Goal: Task Accomplishment & Management: Use online tool/utility

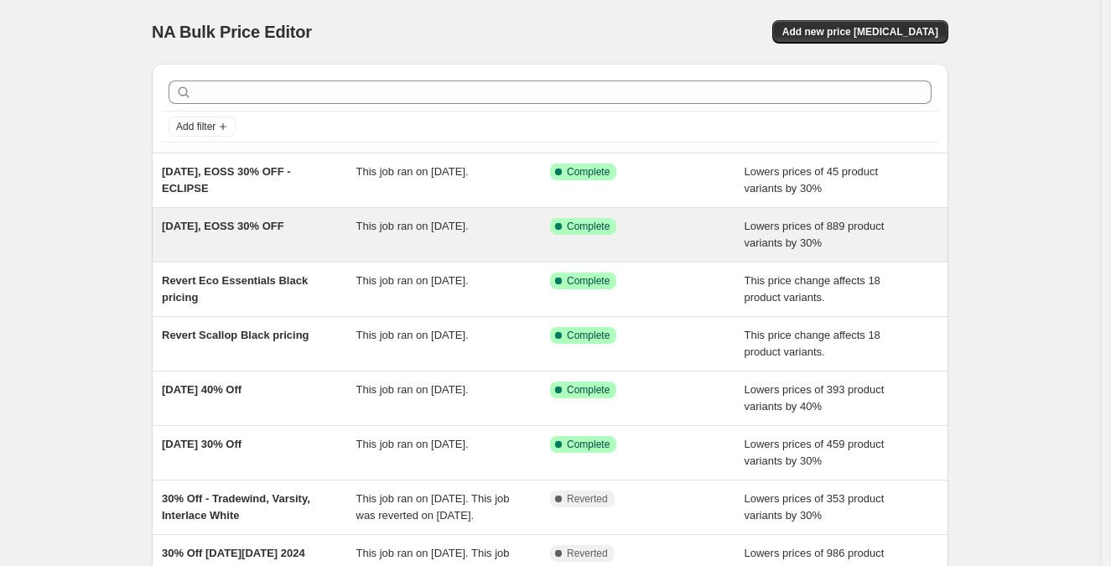
click at [422, 227] on span "This job ran on [DATE]." at bounding box center [412, 226] width 112 height 13
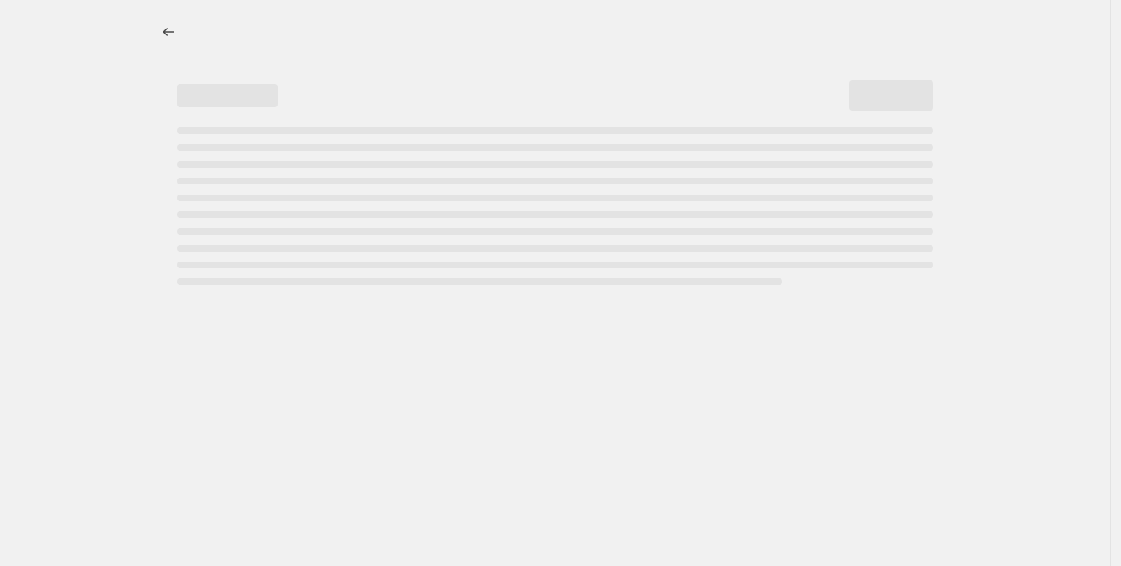
select select "percentage"
select select "collection"
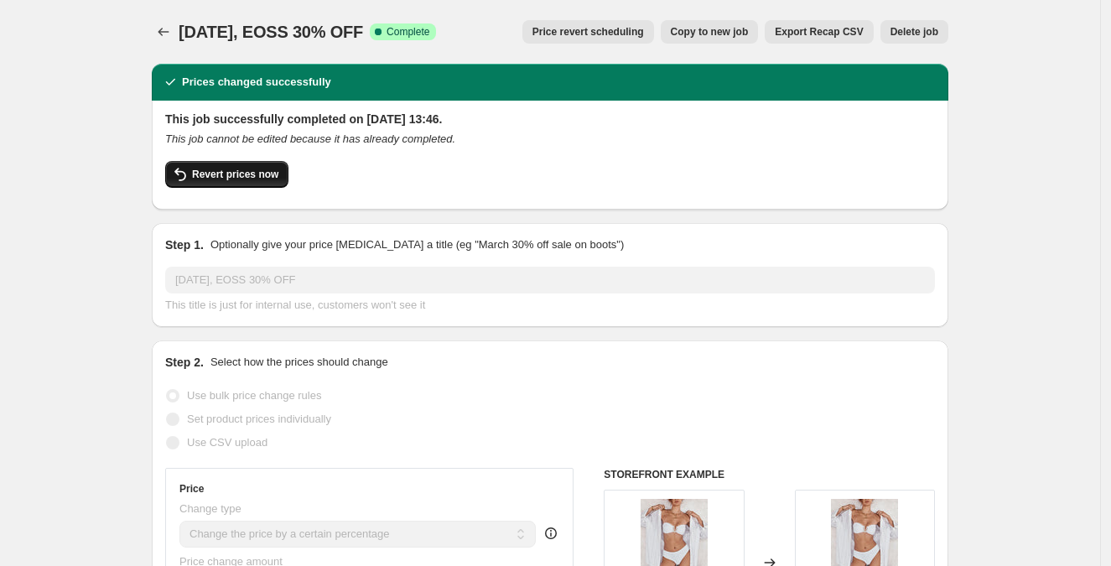
click at [217, 170] on span "Revert prices now" at bounding box center [235, 174] width 86 height 13
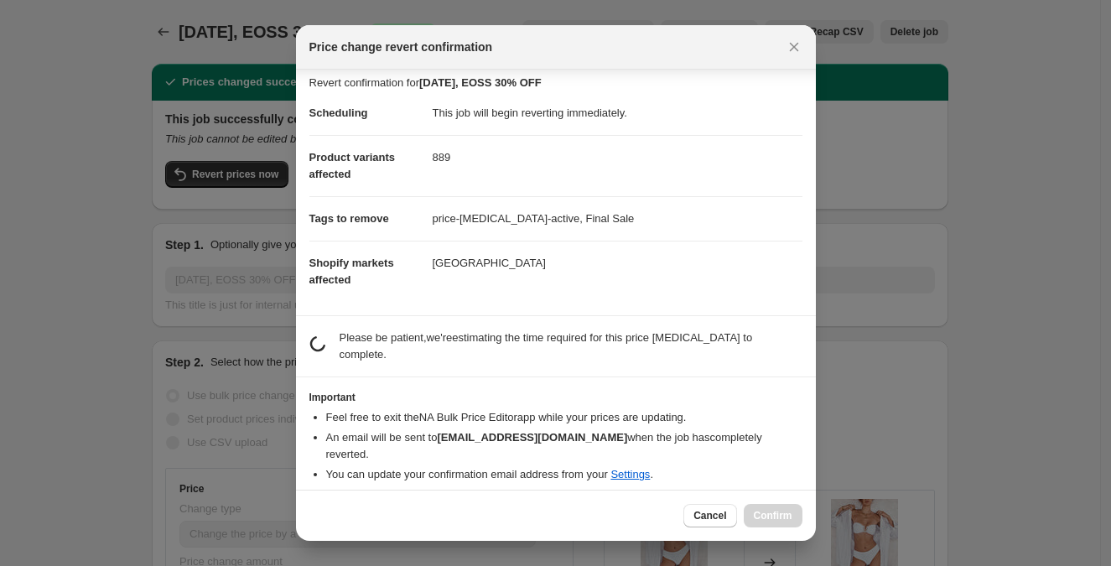
scroll to position [4, 0]
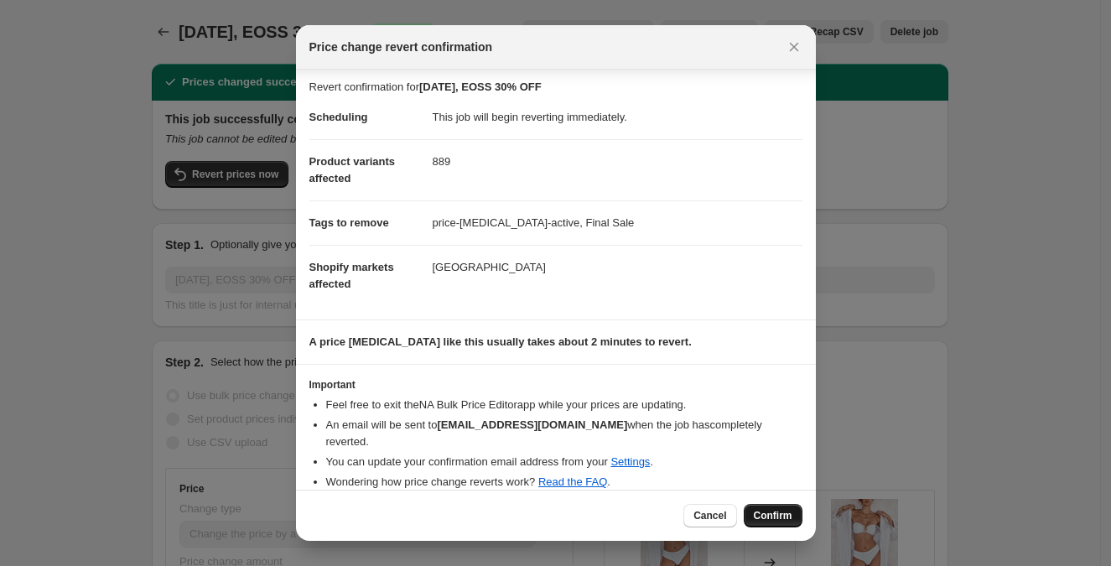
click at [779, 517] on span "Confirm" at bounding box center [773, 515] width 39 height 13
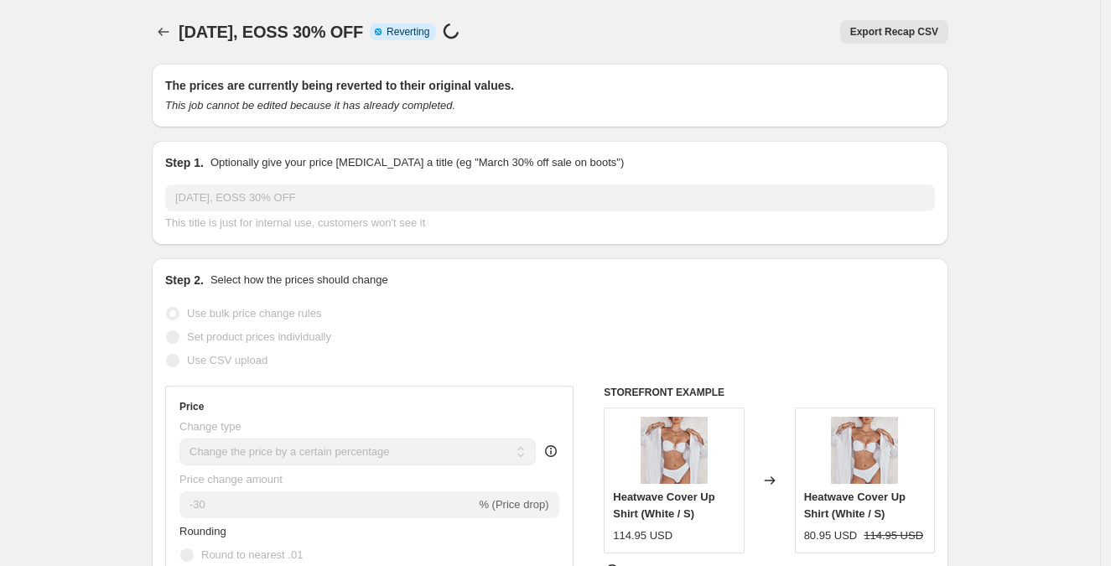
select select "percentage"
select select "collection"
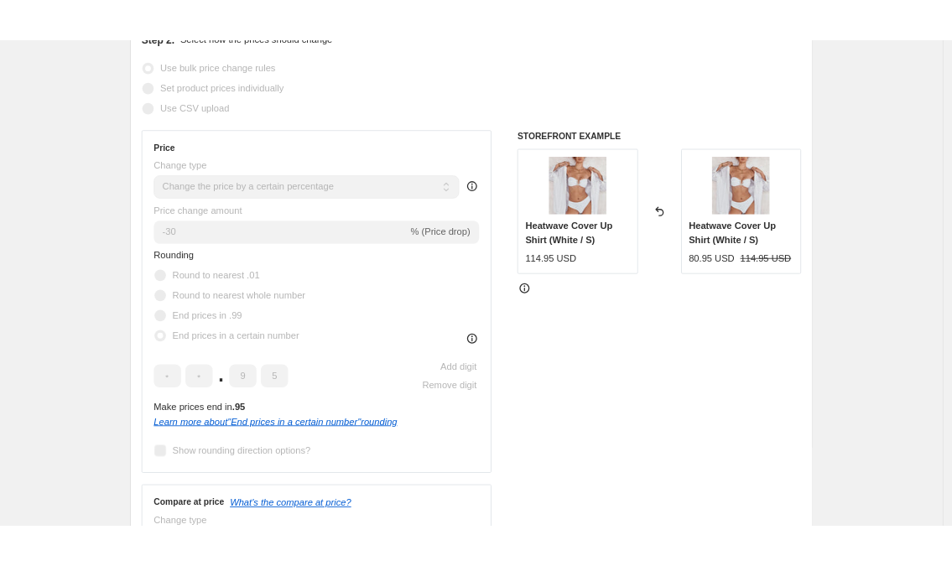
scroll to position [0, 0]
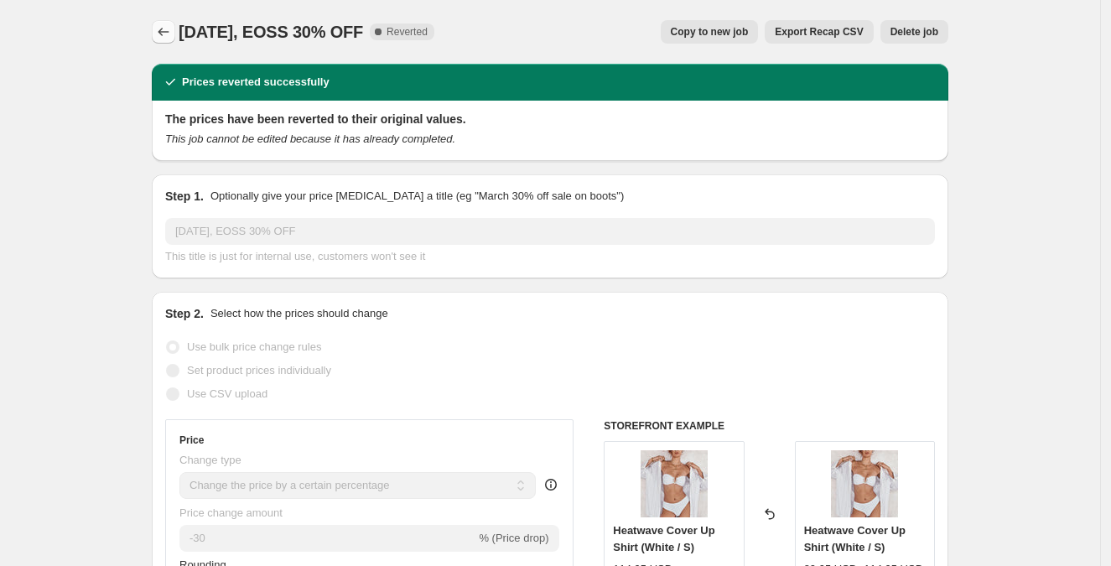
click at [159, 30] on icon "Price change jobs" at bounding box center [163, 31] width 17 height 17
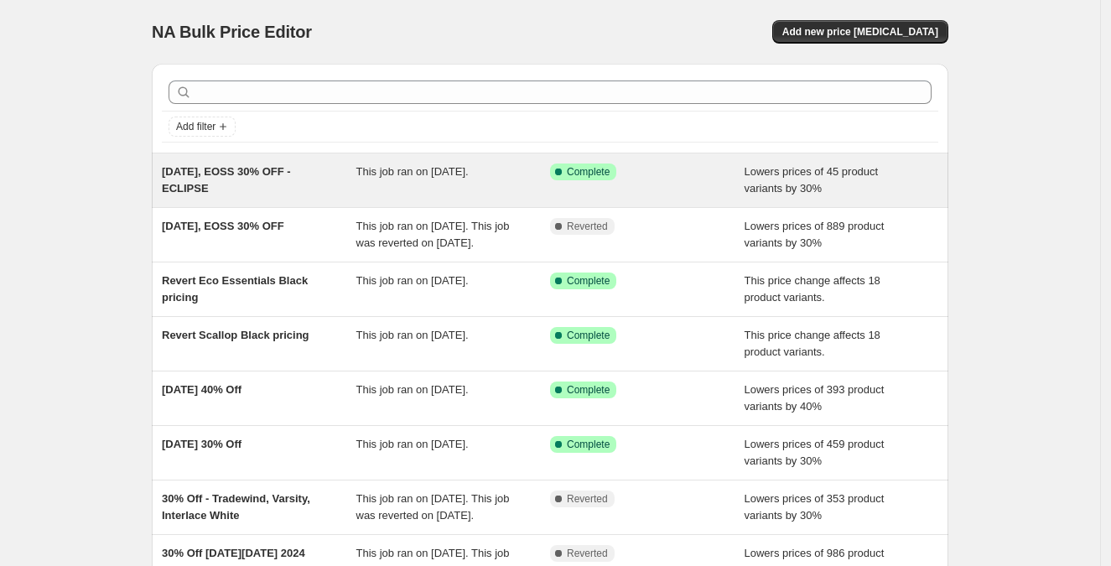
click at [400, 168] on span "This job ran on 1 July 2025." at bounding box center [412, 171] width 112 height 13
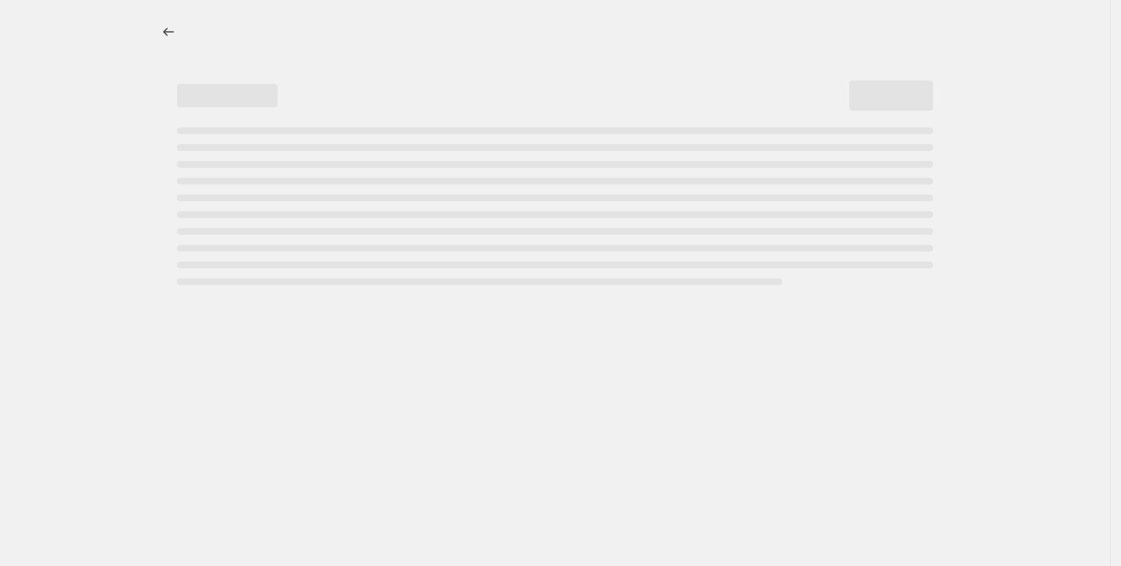
select select "percentage"
select select "vendor"
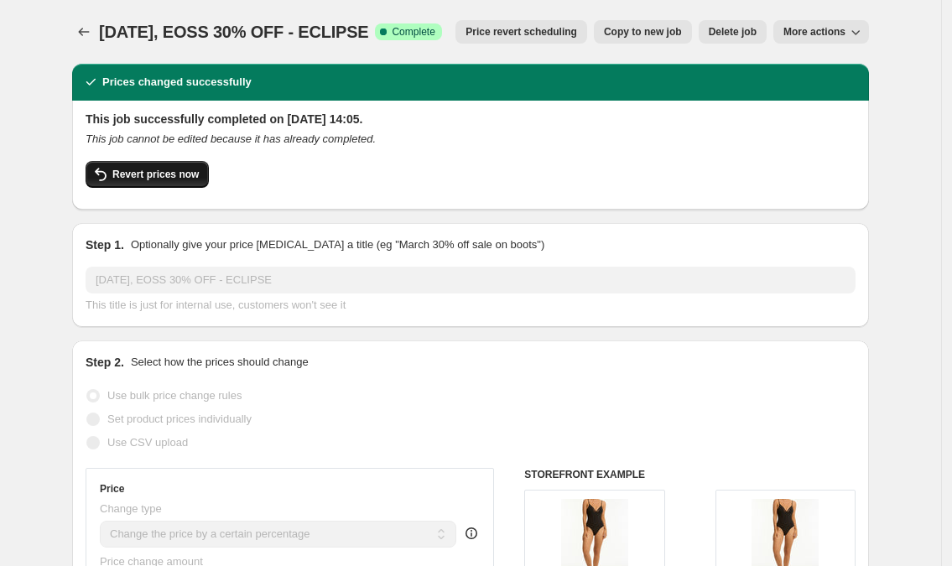
click at [153, 169] on span "Revert prices now" at bounding box center [155, 174] width 86 height 13
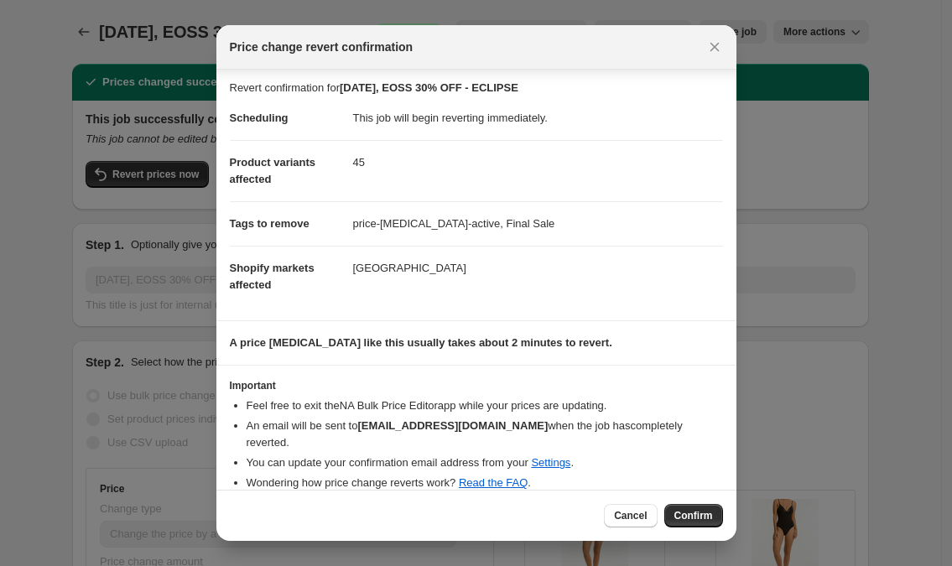
scroll to position [4, 0]
click at [705, 511] on span "Confirm" at bounding box center [693, 515] width 39 height 13
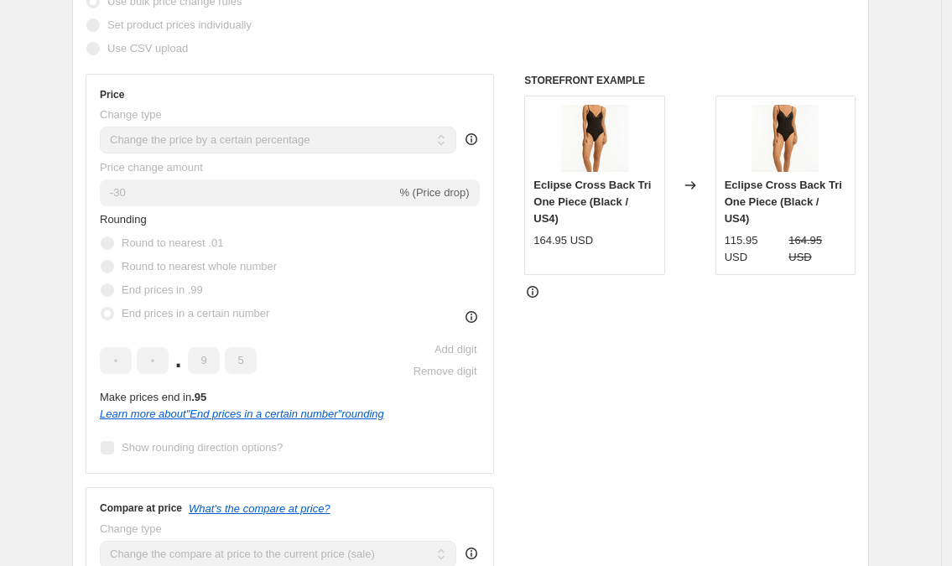
scroll to position [314, 0]
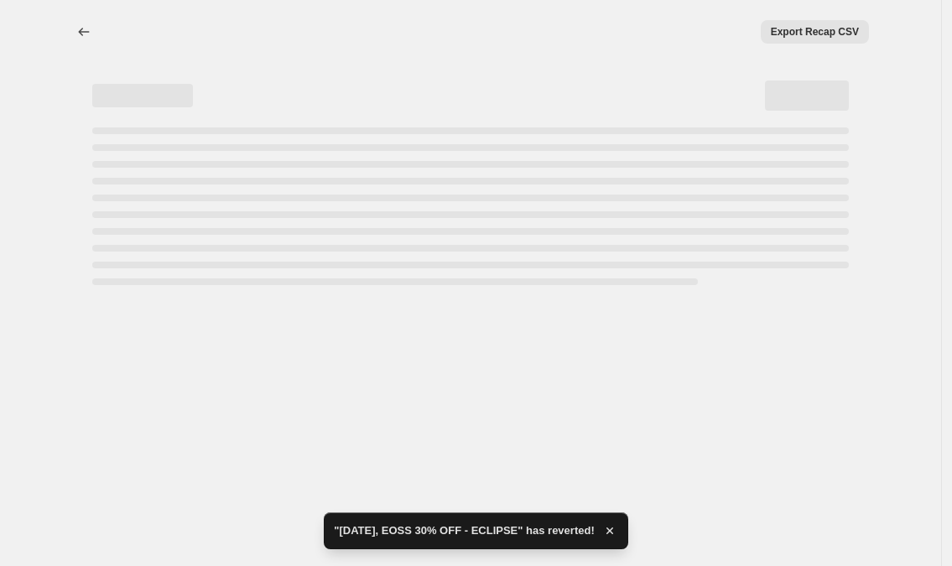
select select "percentage"
select select "vendor"
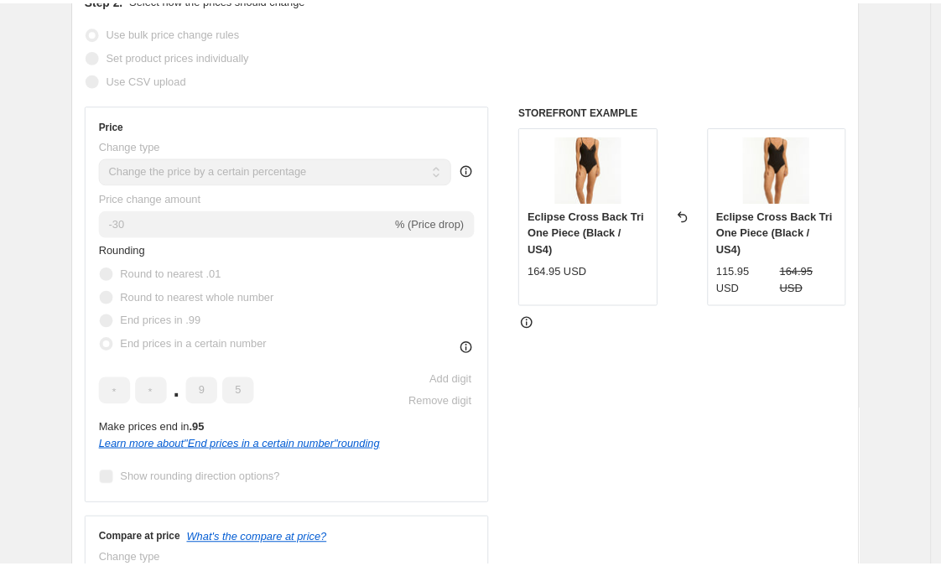
scroll to position [0, 0]
